Goal: Information Seeking & Learning: Learn about a topic

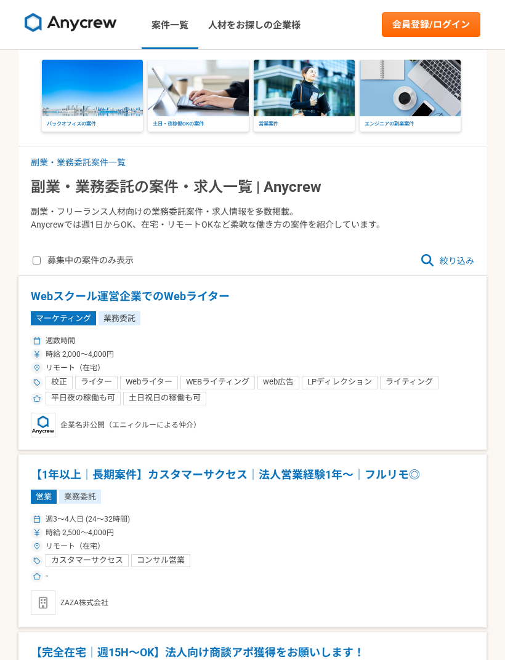
click at [457, 250] on div "募集中の案件のみ表示 絞り込み" at bounding box center [252, 261] width 468 height 30
click at [449, 262] on span "絞り込み" at bounding box center [447, 261] width 54 height 15
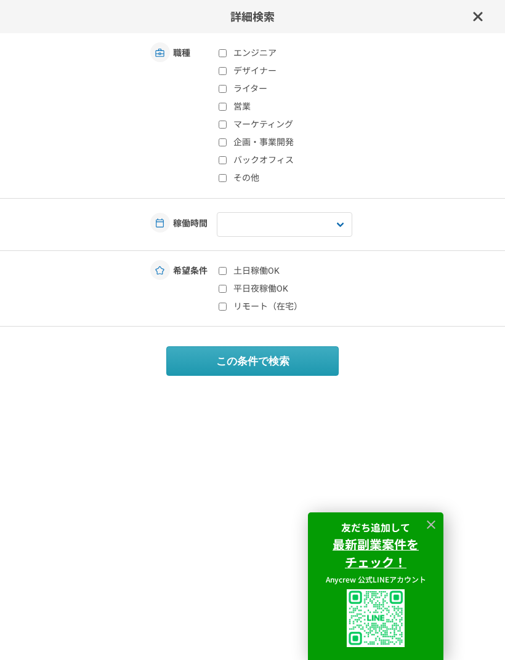
click at [279, 305] on label "リモート（在宅）" at bounding box center [291, 306] width 146 height 13
click at [226, 305] on input "リモート（在宅）" at bounding box center [222, 307] width 8 height 8
checkbox input "true"
click at [279, 290] on label "平日夜稼働OK" at bounding box center [291, 288] width 146 height 13
click at [226, 290] on input "平日夜稼働OK" at bounding box center [222, 289] width 8 height 8
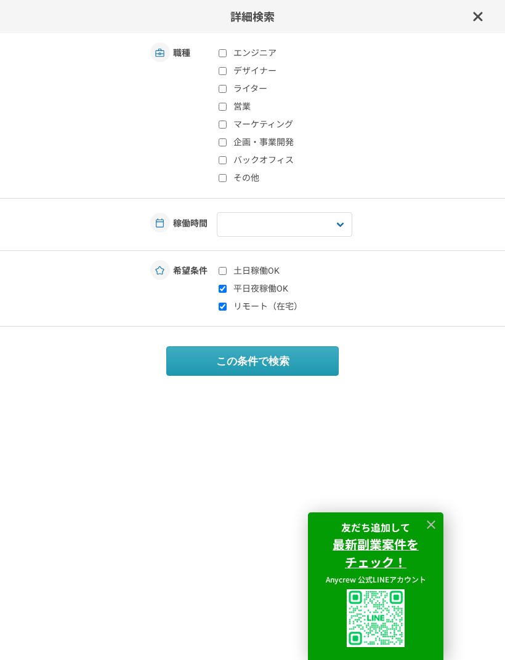
checkbox input "true"
click at [279, 271] on label "土日稼働OK" at bounding box center [291, 271] width 146 height 13
click at [226, 271] on input "土日稼働OK" at bounding box center [222, 271] width 8 height 8
checkbox input "true"
click at [344, 228] on select "週1人日（8時間）以下 週2人日（16時間）以下 週3人日（24時間）以下 週4人日（32時間）以下 週5人日（40時間）以下" at bounding box center [284, 224] width 135 height 25
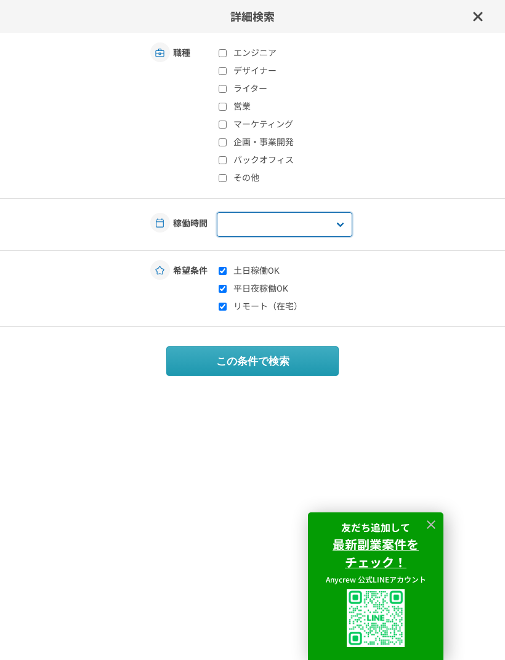
select select "1"
click at [272, 58] on label "エンジニア" at bounding box center [291, 53] width 146 height 13
click at [226, 57] on input "エンジニア" at bounding box center [222, 53] width 8 height 8
checkbox input "true"
click at [277, 354] on button "この条件で検索" at bounding box center [252, 361] width 172 height 30
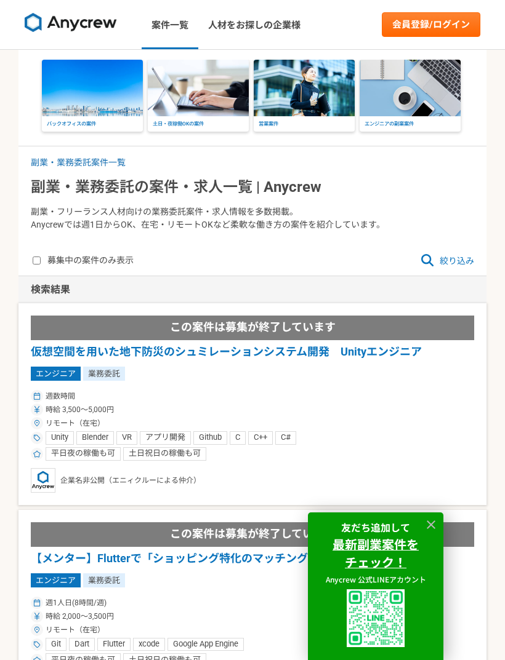
click at [126, 266] on label "募集中の案件のみ表示" at bounding box center [83, 261] width 101 height 15
click at [41, 265] on input "募集中の案件のみ表示" at bounding box center [37, 261] width 8 height 8
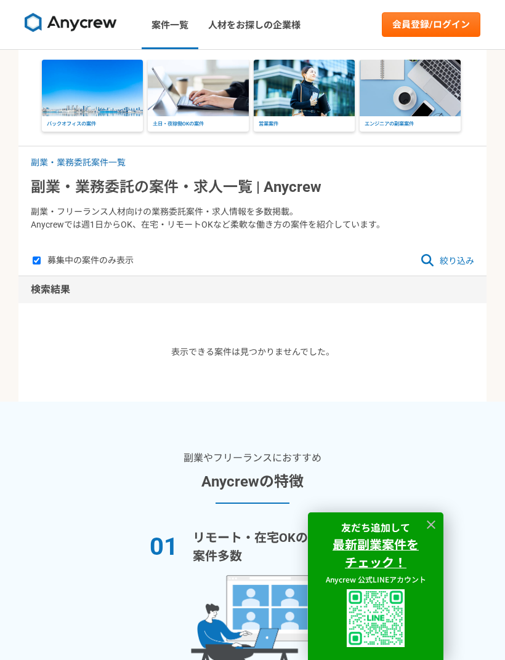
click at [127, 263] on label "募集中の案件のみ表示" at bounding box center [83, 261] width 101 height 15
click at [41, 263] on input "募集中の案件のみ表示" at bounding box center [37, 261] width 8 height 8
checkbox input "false"
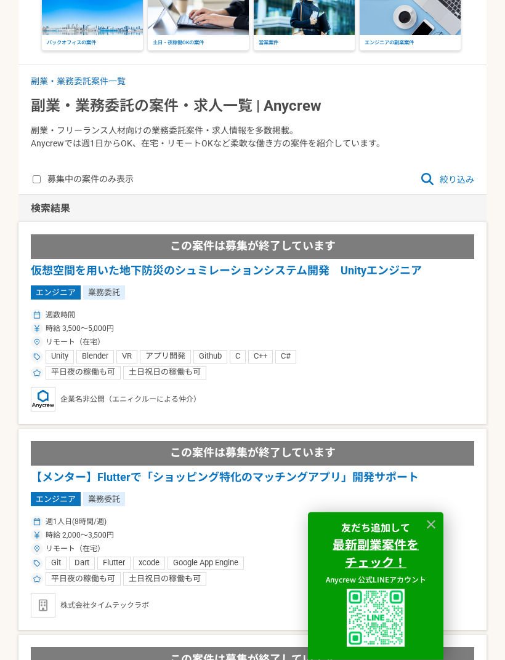
scroll to position [80, 0]
click at [473, 178] on span "絞り込み" at bounding box center [447, 181] width 54 height 15
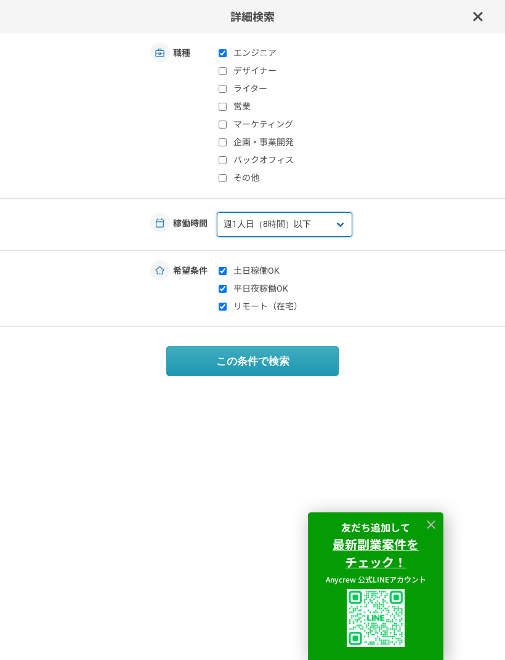
click at [342, 215] on select "週1人日（8時間）以下 週2人日（16時間）以下 週3人日（24時間）以下 週4人日（32時間）以下 週5人日（40時間）以下" at bounding box center [284, 224] width 135 height 25
select select "2"
click at [308, 357] on button "この条件で検索" at bounding box center [252, 361] width 172 height 30
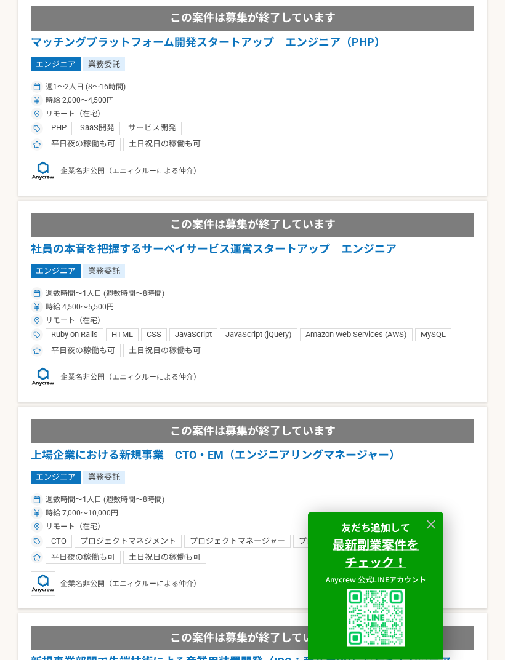
scroll to position [1549, 0]
click at [391, 241] on h1 "社員の本音を把握するサーベイサービス運営スタートアップ　エンジニア" at bounding box center [252, 249] width 443 height 16
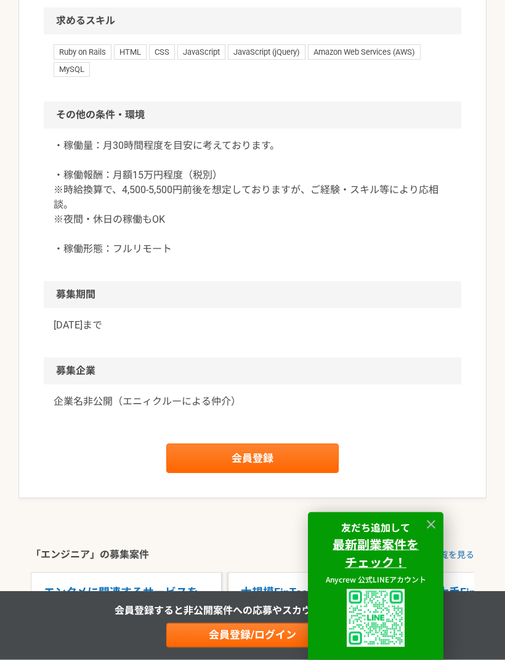
scroll to position [1069, 0]
